Goal: Navigation & Orientation: Find specific page/section

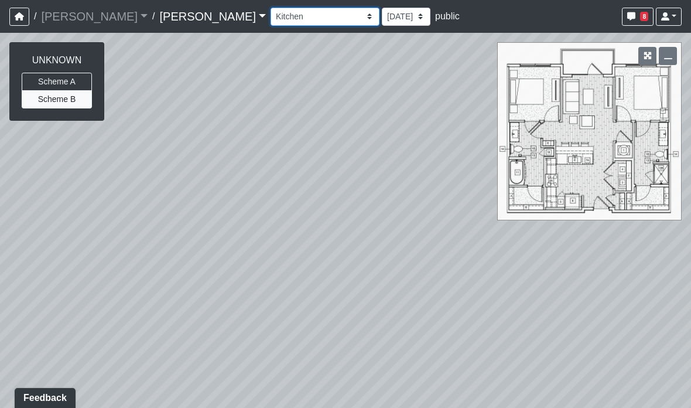
click at [271, 15] on select "Column Seating Column Shelves Dining Table Entry 1 Entry 2 Kitchen Lounge 1 Lou…" at bounding box center [325, 17] width 109 height 18
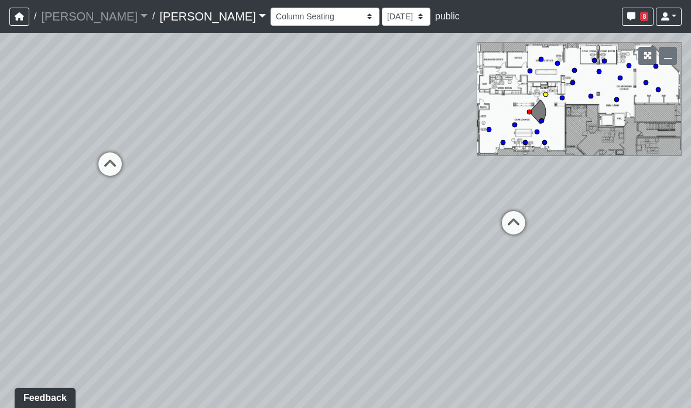
click at [107, 151] on div "Loading... Market" at bounding box center [110, 163] width 35 height 35
click at [372, 210] on icon at bounding box center [375, 214] width 35 height 35
click at [312, 183] on icon at bounding box center [303, 174] width 35 height 35
click at [114, 142] on icon at bounding box center [113, 150] width 35 height 35
click at [345, 143] on icon at bounding box center [341, 133] width 35 height 35
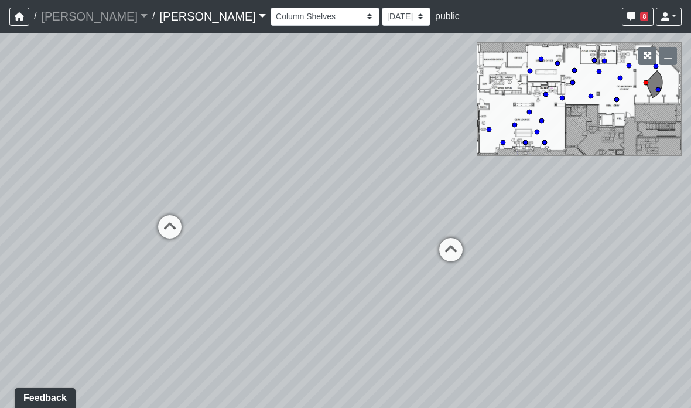
click at [162, 221] on icon at bounding box center [169, 232] width 35 height 35
click at [368, 166] on div "Loading... Entry Loading... Laundry Loading... Living Room Loading... Hall 1 Lo…" at bounding box center [345, 220] width 691 height 375
click at [348, 184] on icon at bounding box center [335, 183] width 35 height 35
click at [311, 177] on icon at bounding box center [309, 183] width 35 height 35
click at [392, 187] on icon at bounding box center [375, 201] width 35 height 35
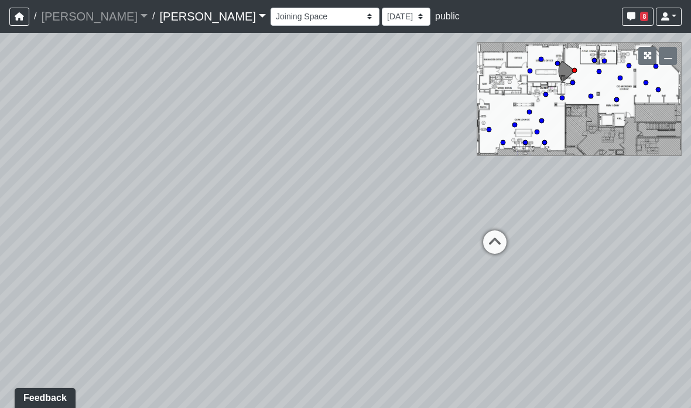
click at [484, 240] on icon at bounding box center [494, 247] width 35 height 35
click at [277, 165] on icon at bounding box center [269, 176] width 35 height 35
select select "acg8Hah6eNbzrm8bnyNRPo"
click at [471, 338] on div "Loading... Entry Loading... Laundry Loading... Living Room Loading... Hall 1 Lo…" at bounding box center [345, 220] width 691 height 375
click at [478, 309] on div "Loading... Entry Loading... Laundry Loading... Living Room Loading... Hall 1 Lo…" at bounding box center [345, 220] width 691 height 375
